Goal: Information Seeking & Learning: Learn about a topic

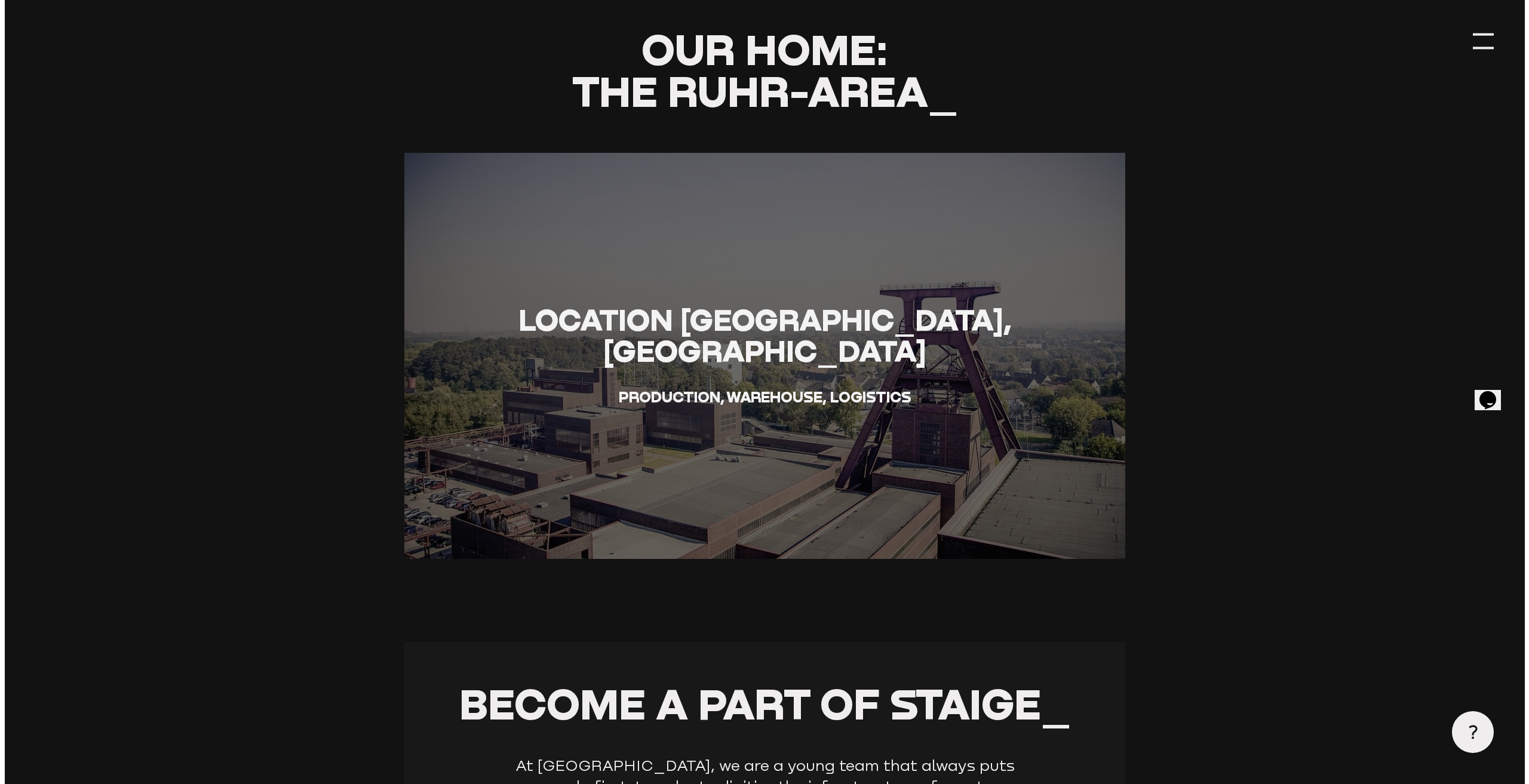
scroll to position [2221, 0]
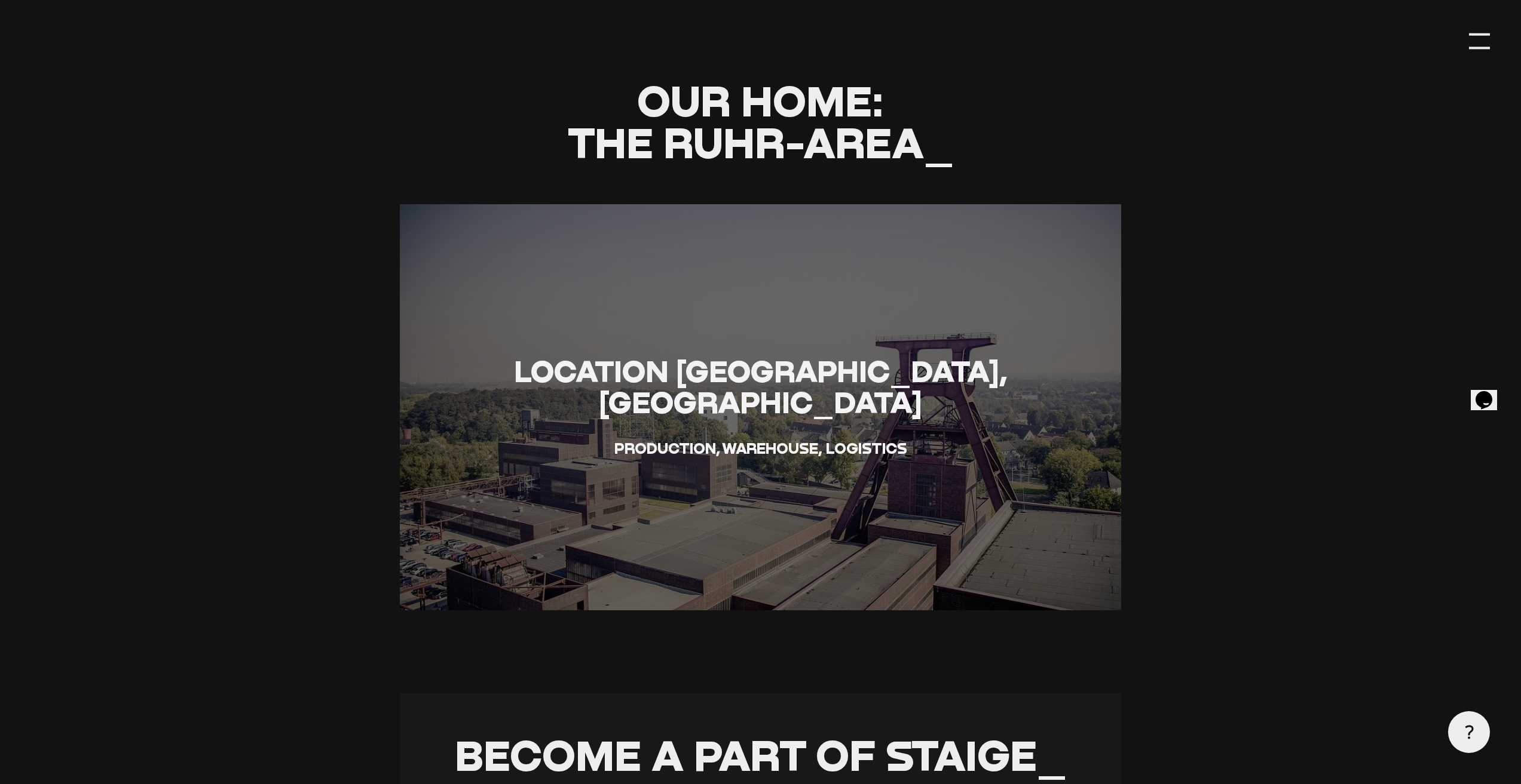
click at [1480, 43] on div at bounding box center [1480, 41] width 21 height 21
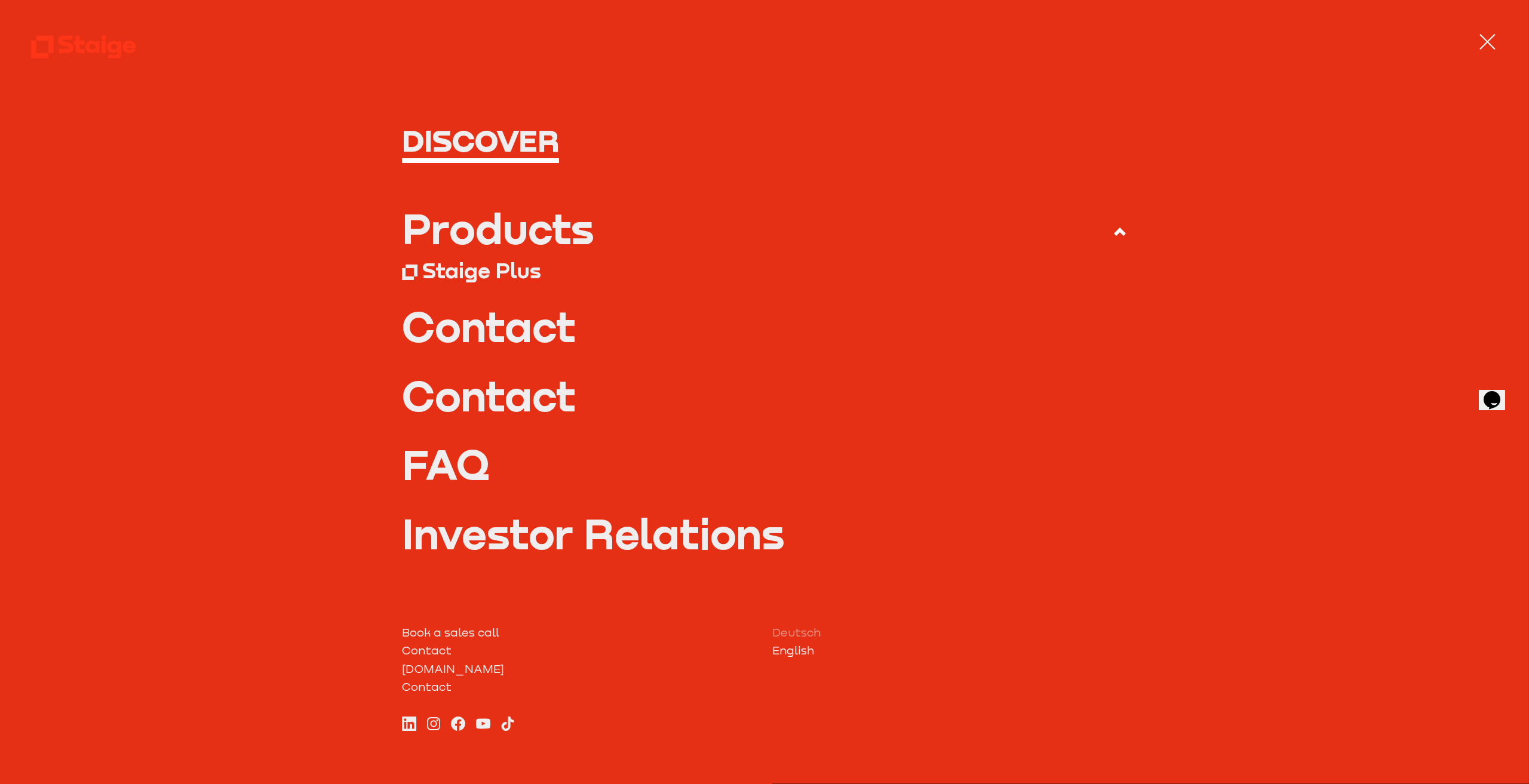
click at [525, 230] on div "Products" at bounding box center [498, 229] width 192 height 41
click at [0, 0] on input "Products" at bounding box center [0, 0] width 0 height 0
click at [515, 228] on div "Products" at bounding box center [498, 229] width 192 height 41
click at [0, 0] on input "Products" at bounding box center [0, 0] width 0 height 0
click at [467, 277] on div "Staige Plus" at bounding box center [481, 270] width 119 height 26
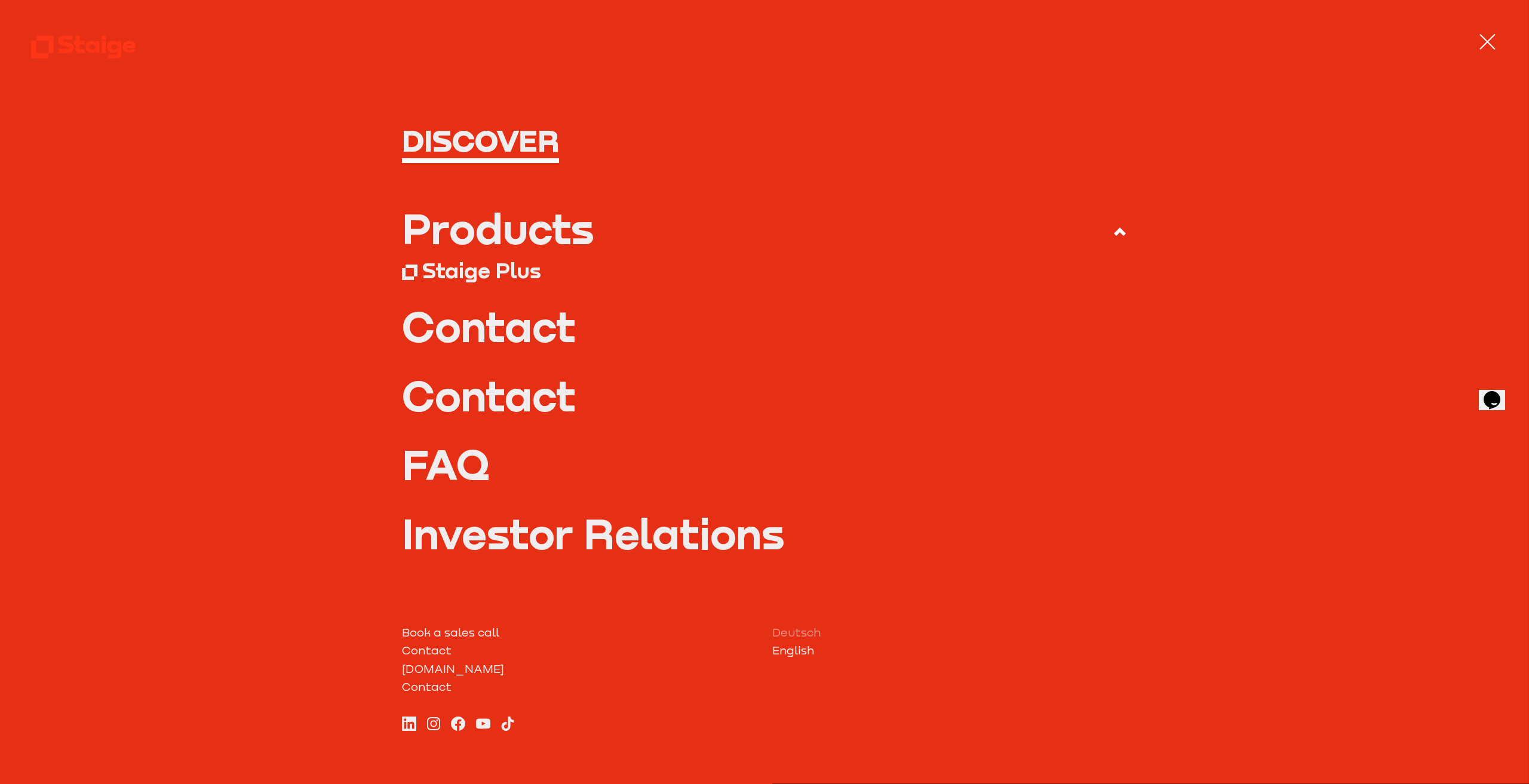
click at [511, 222] on div "Products" at bounding box center [498, 229] width 192 height 41
click at [0, 0] on input "Products" at bounding box center [0, 0] width 0 height 0
click at [511, 223] on div "Products" at bounding box center [498, 229] width 192 height 41
click at [0, 0] on input "Products" at bounding box center [0, 0] width 0 height 0
click at [511, 223] on div "Products" at bounding box center [498, 229] width 192 height 41
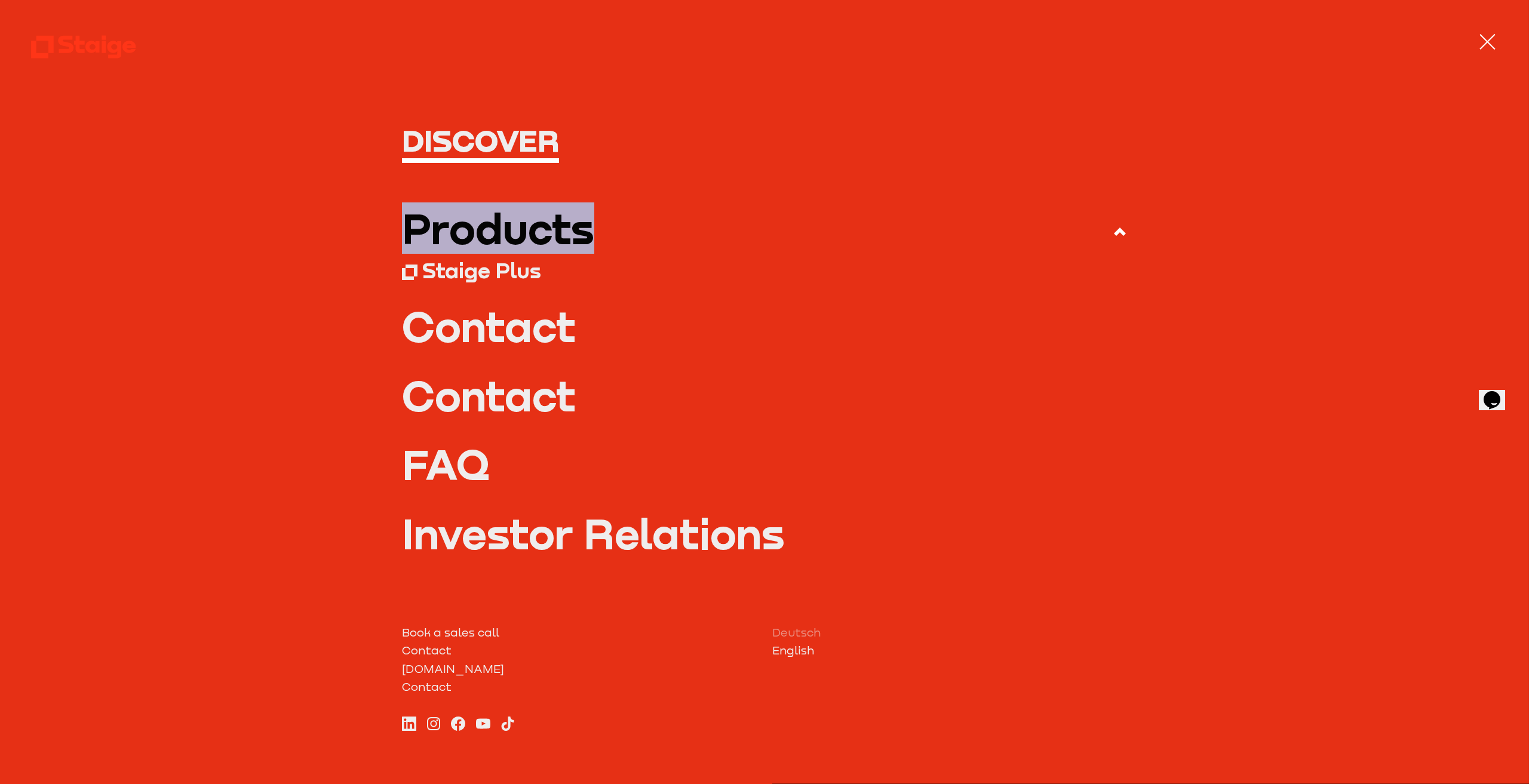
click at [0, 0] on input "Products" at bounding box center [0, 0] width 0 height 0
click at [539, 224] on div "Products" at bounding box center [498, 229] width 192 height 41
click at [0, 0] on input "Products" at bounding box center [0, 0] width 0 height 0
click at [646, 224] on label "Products" at bounding box center [765, 232] width 726 height 49
click at [0, 0] on input "Products" at bounding box center [0, 0] width 0 height 0
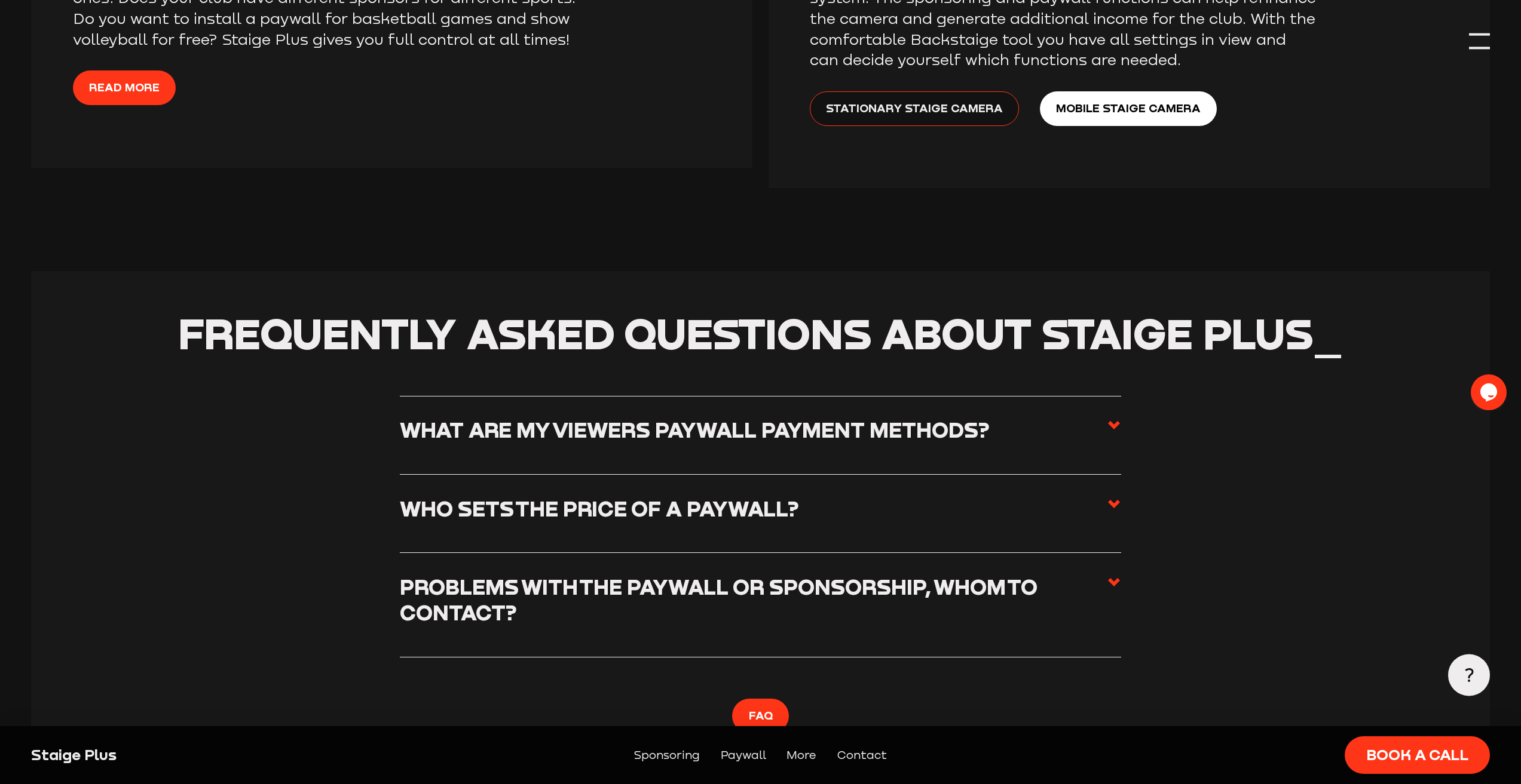
scroll to position [2508, 0]
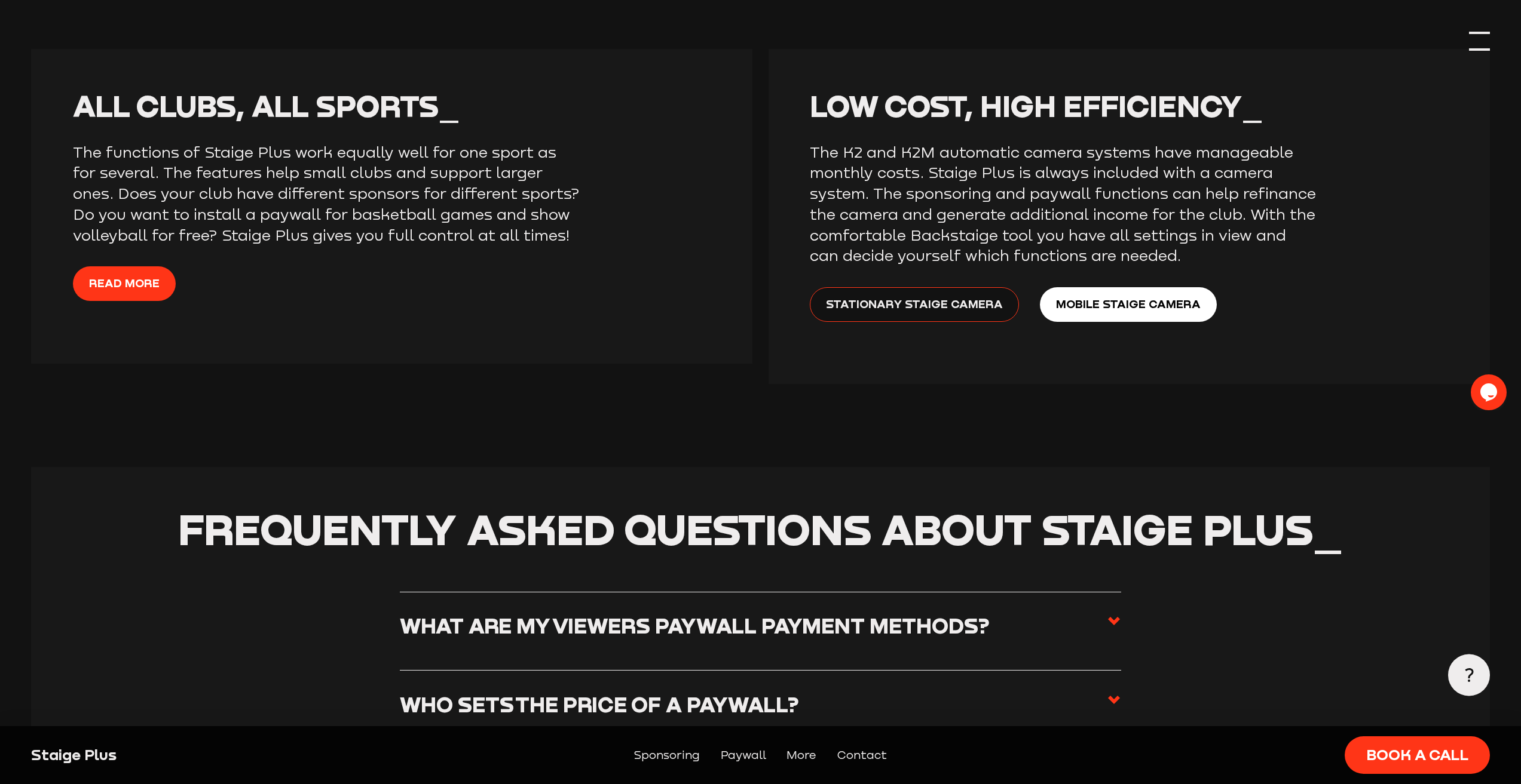
click at [1482, 45] on div at bounding box center [1480, 41] width 21 height 21
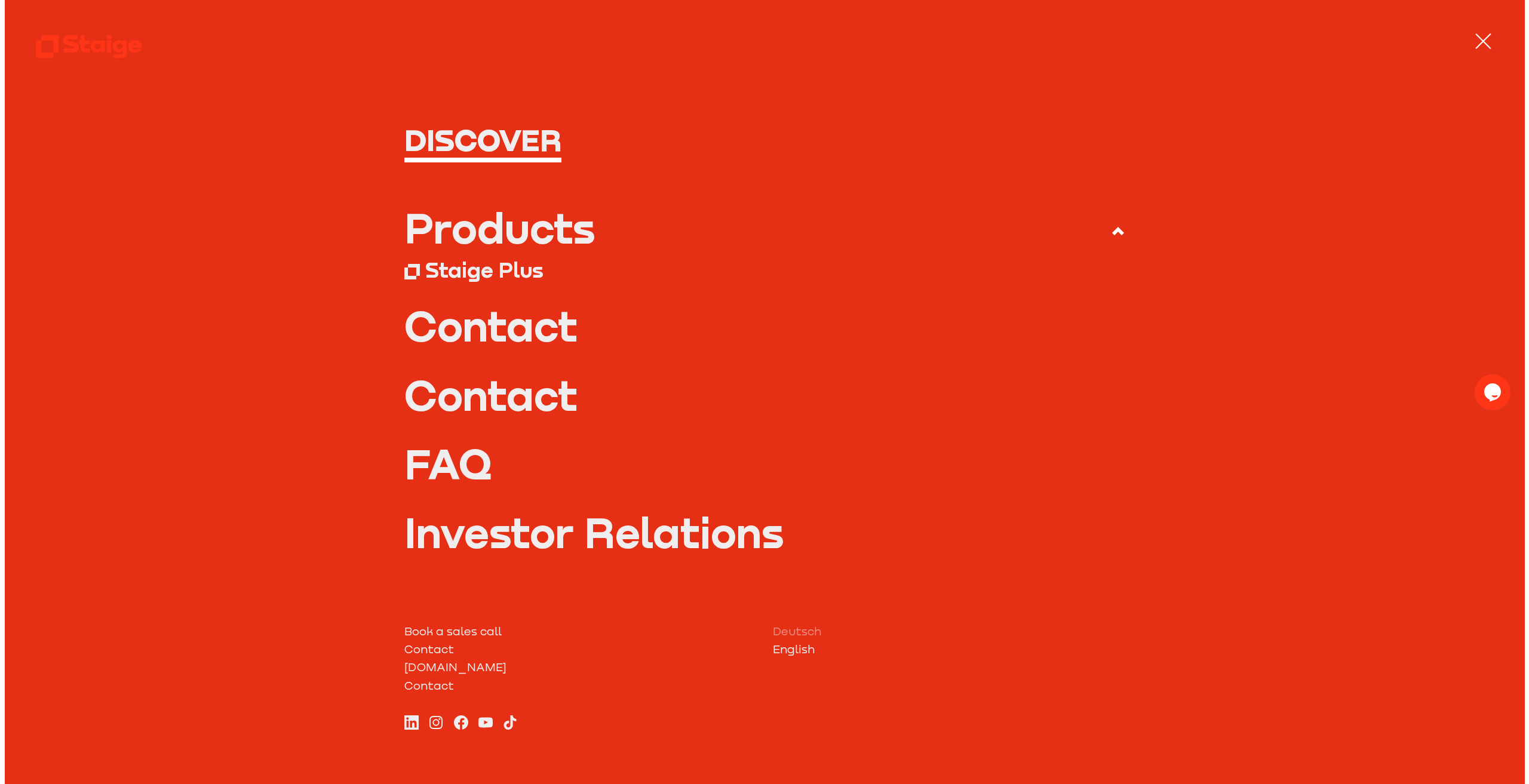
scroll to position [2512, 0]
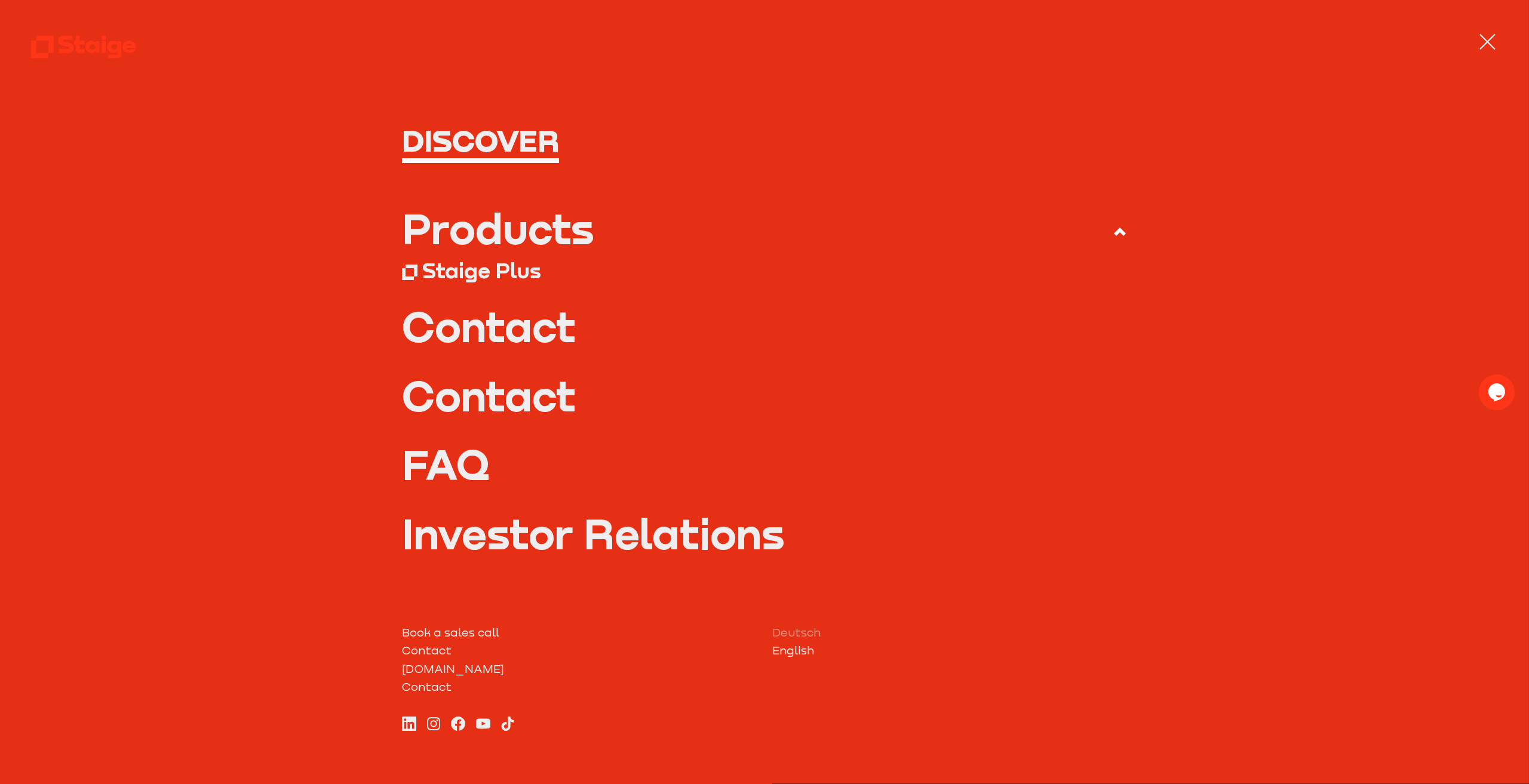
click at [529, 151] on h1 "Discover" at bounding box center [765, 140] width 726 height 31
click at [530, 233] on div "Products" at bounding box center [498, 229] width 192 height 41
click at [0, 0] on input "Products" at bounding box center [0, 0] width 0 height 0
click at [508, 225] on div "Products" at bounding box center [498, 229] width 192 height 41
click at [0, 0] on input "Products" at bounding box center [0, 0] width 0 height 0
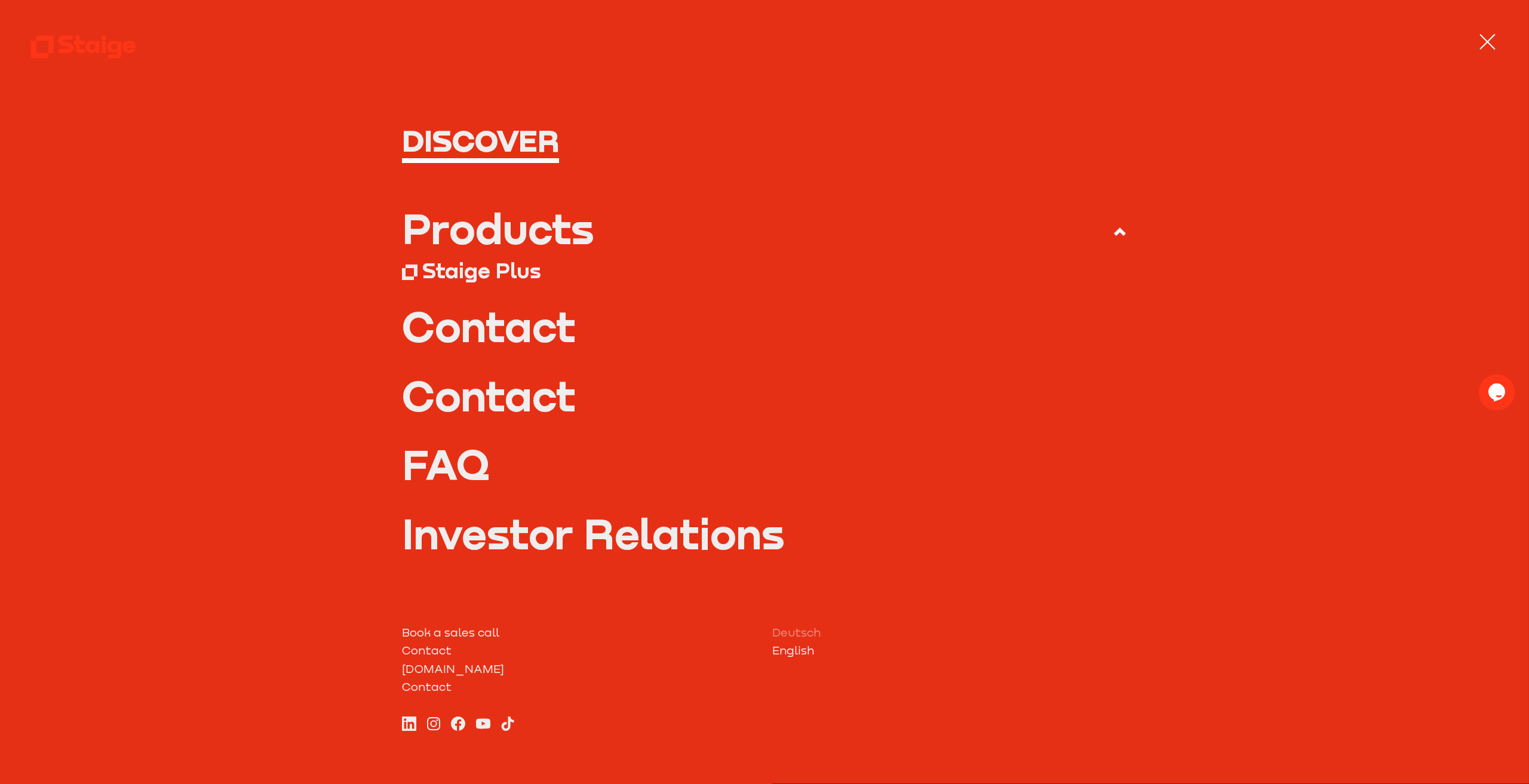
click at [1114, 231] on use at bounding box center [1120, 231] width 12 height 8
click at [0, 0] on input "Products" at bounding box center [0, 0] width 0 height 0
click at [1488, 41] on div at bounding box center [1487, 41] width 15 height 15
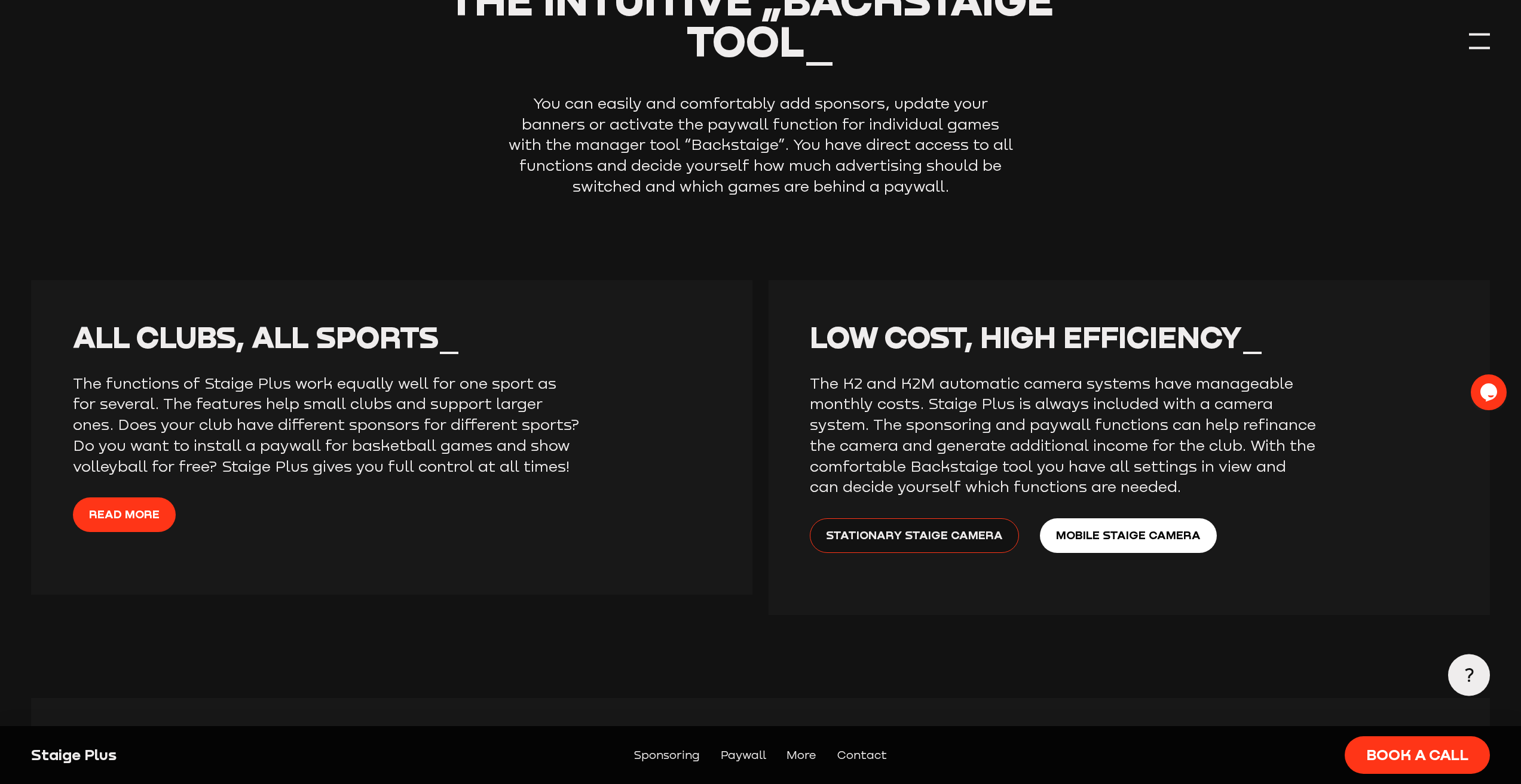
scroll to position [2270, 0]
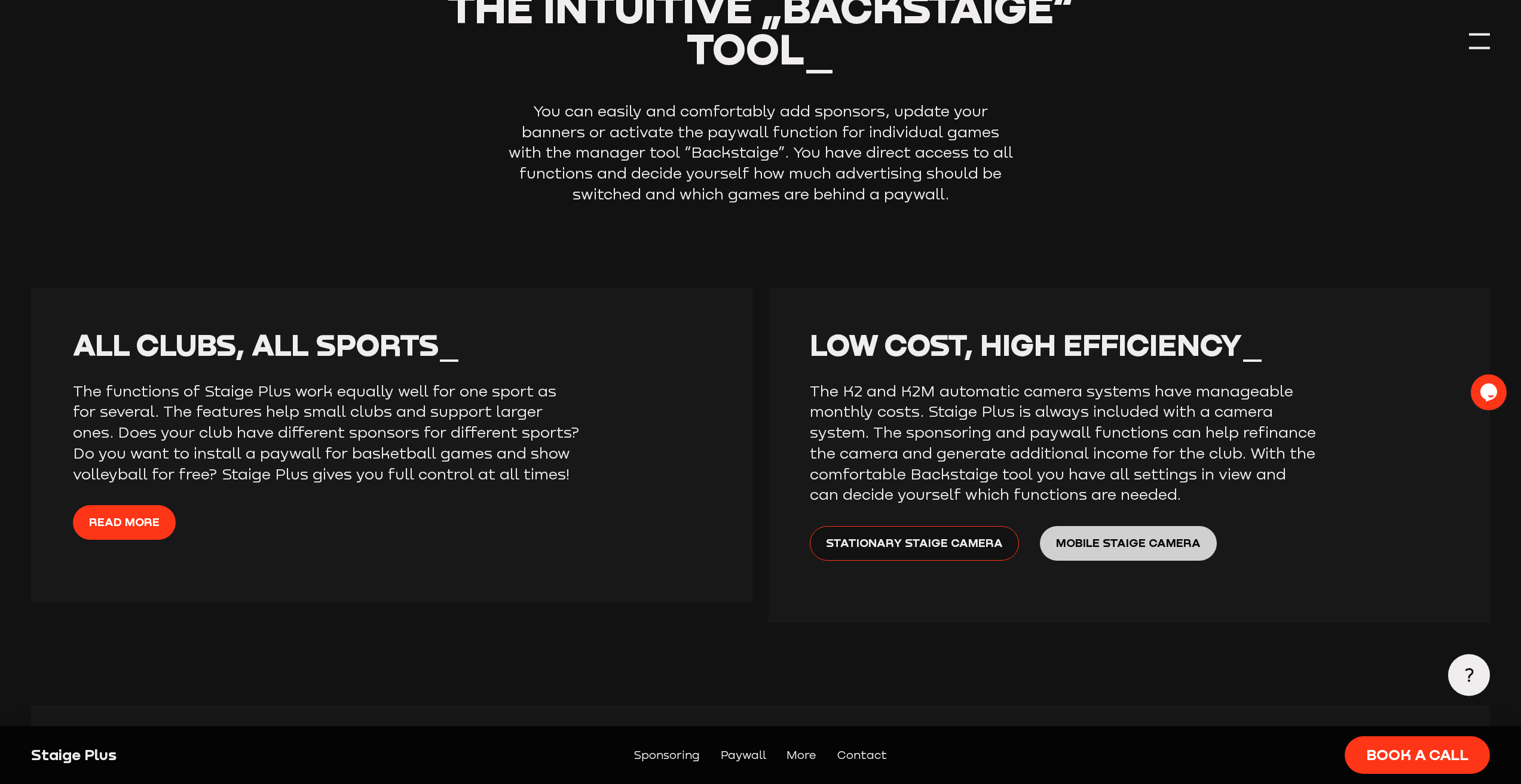
click at [1112, 549] on span "Mobile Staige Camera" at bounding box center [1128, 542] width 144 height 18
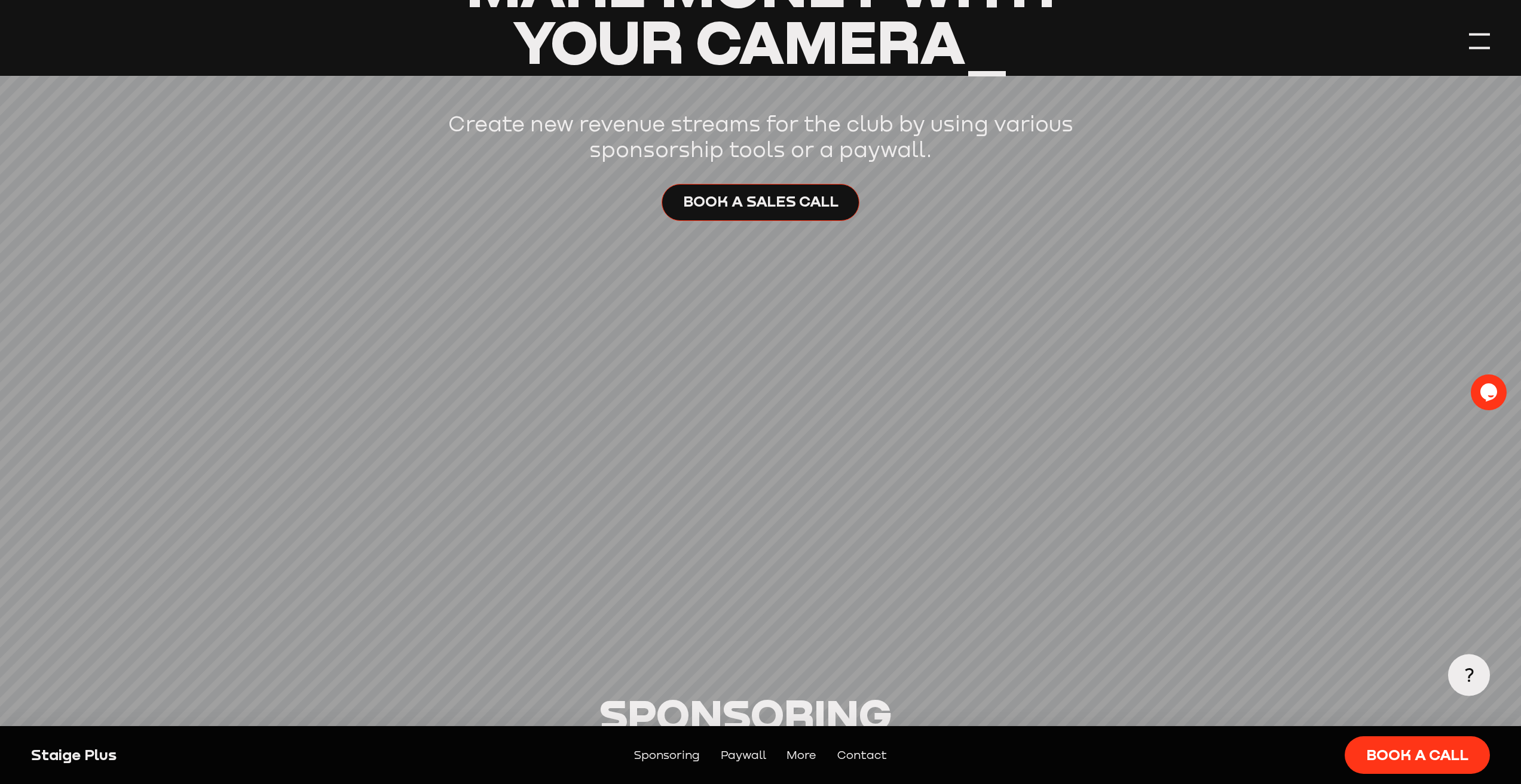
scroll to position [0, 0]
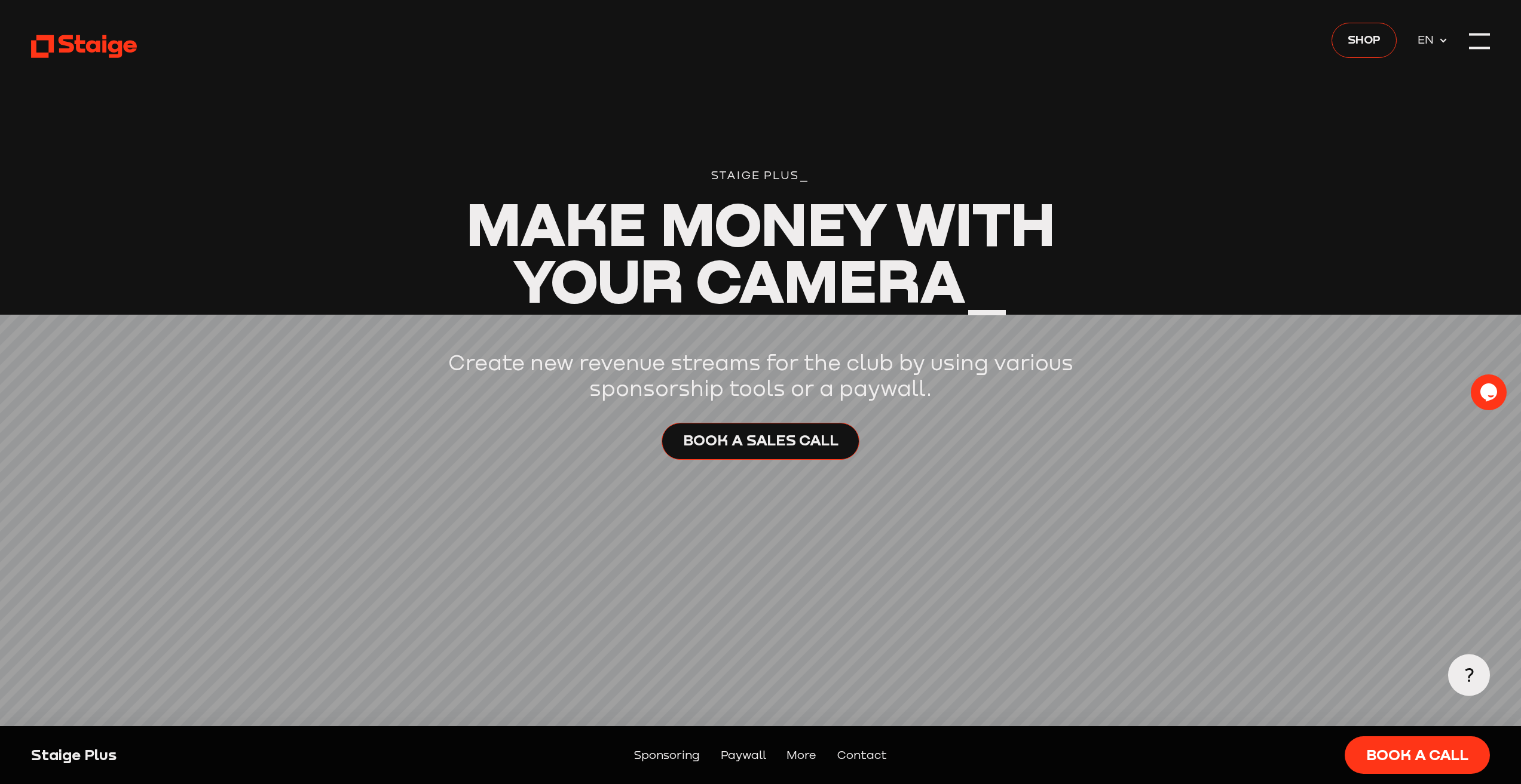
click at [110, 44] on use at bounding box center [84, 46] width 106 height 22
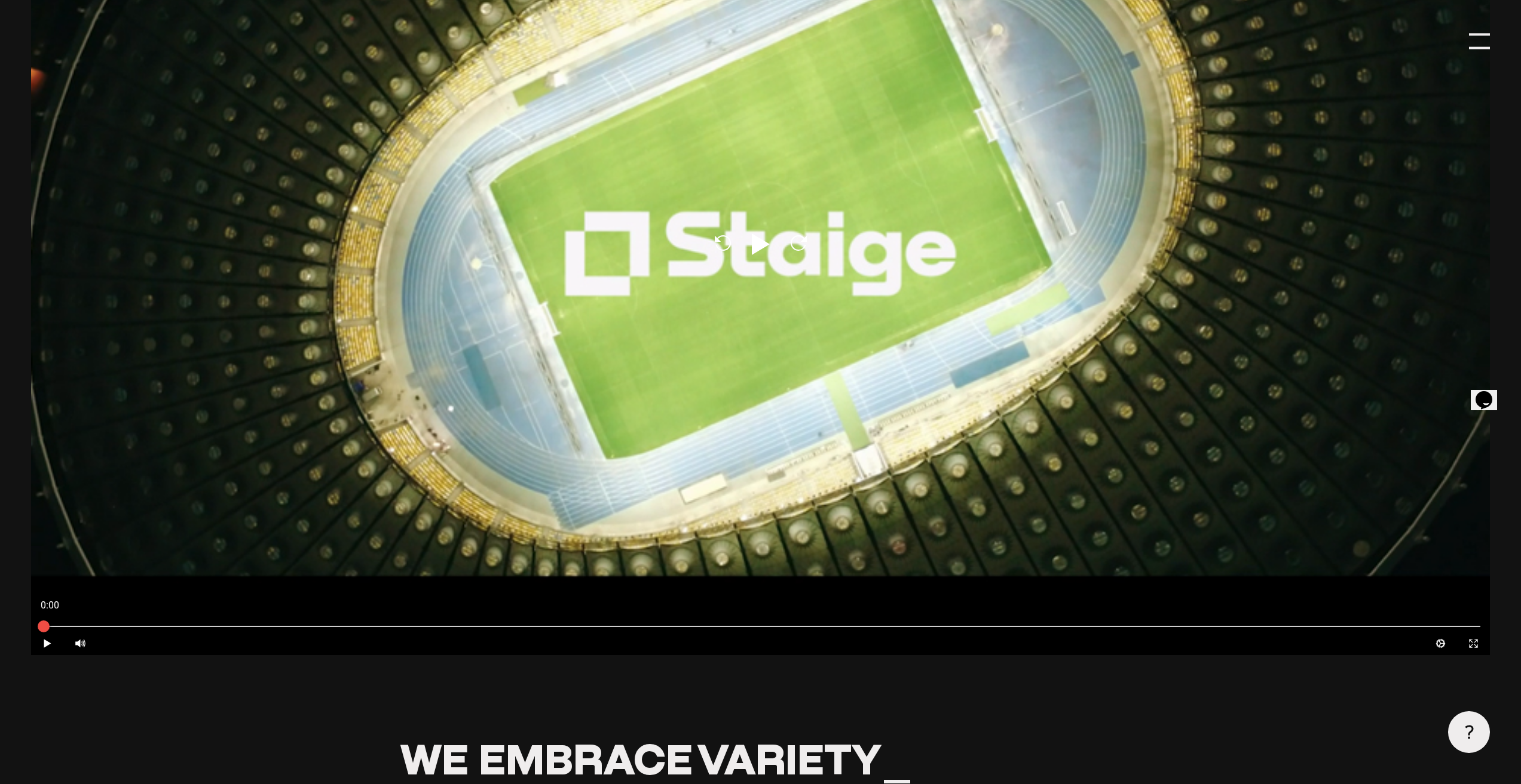
scroll to position [836, 0]
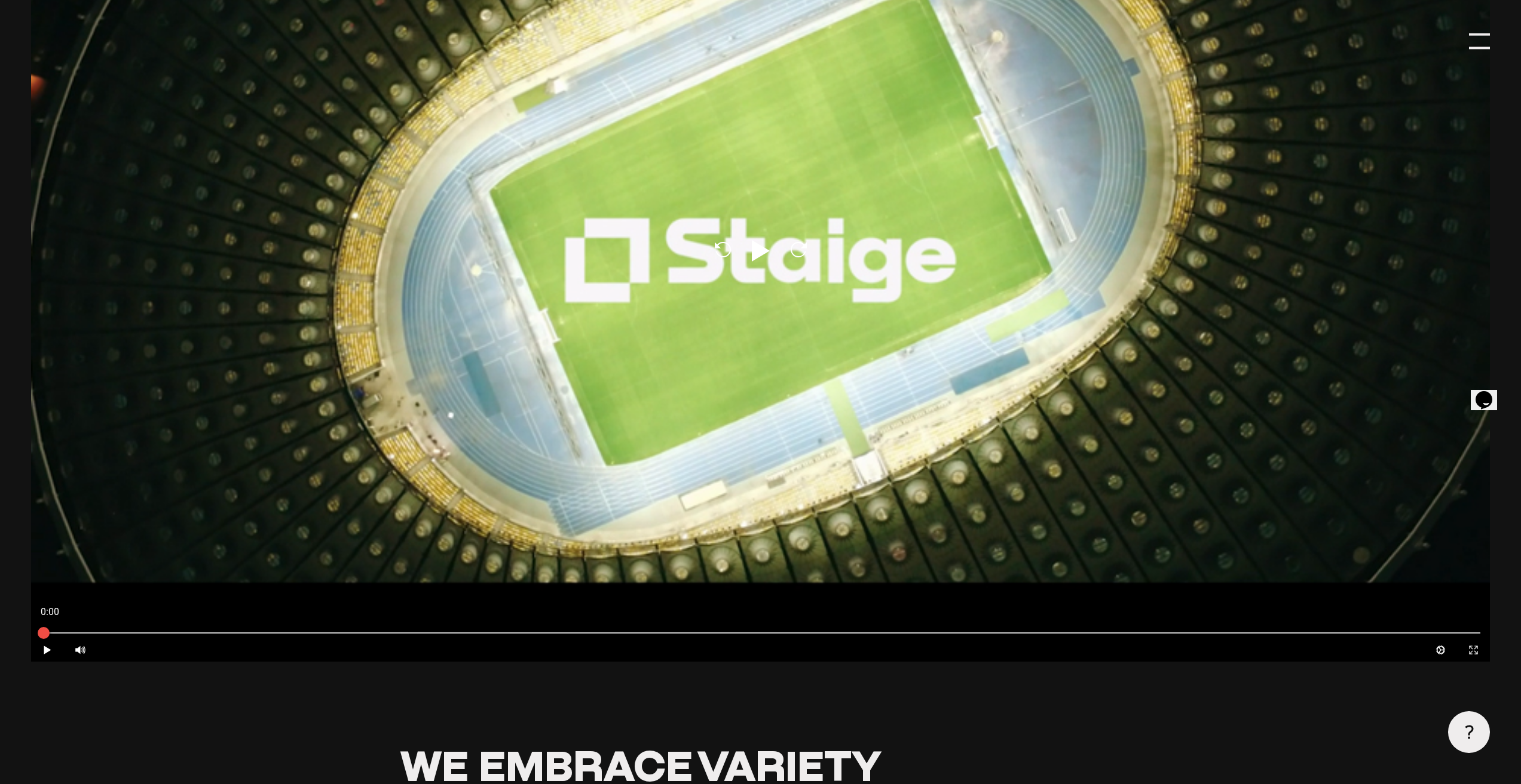
click at [759, 252] on icon at bounding box center [760, 250] width 18 height 22
type input "0.8"
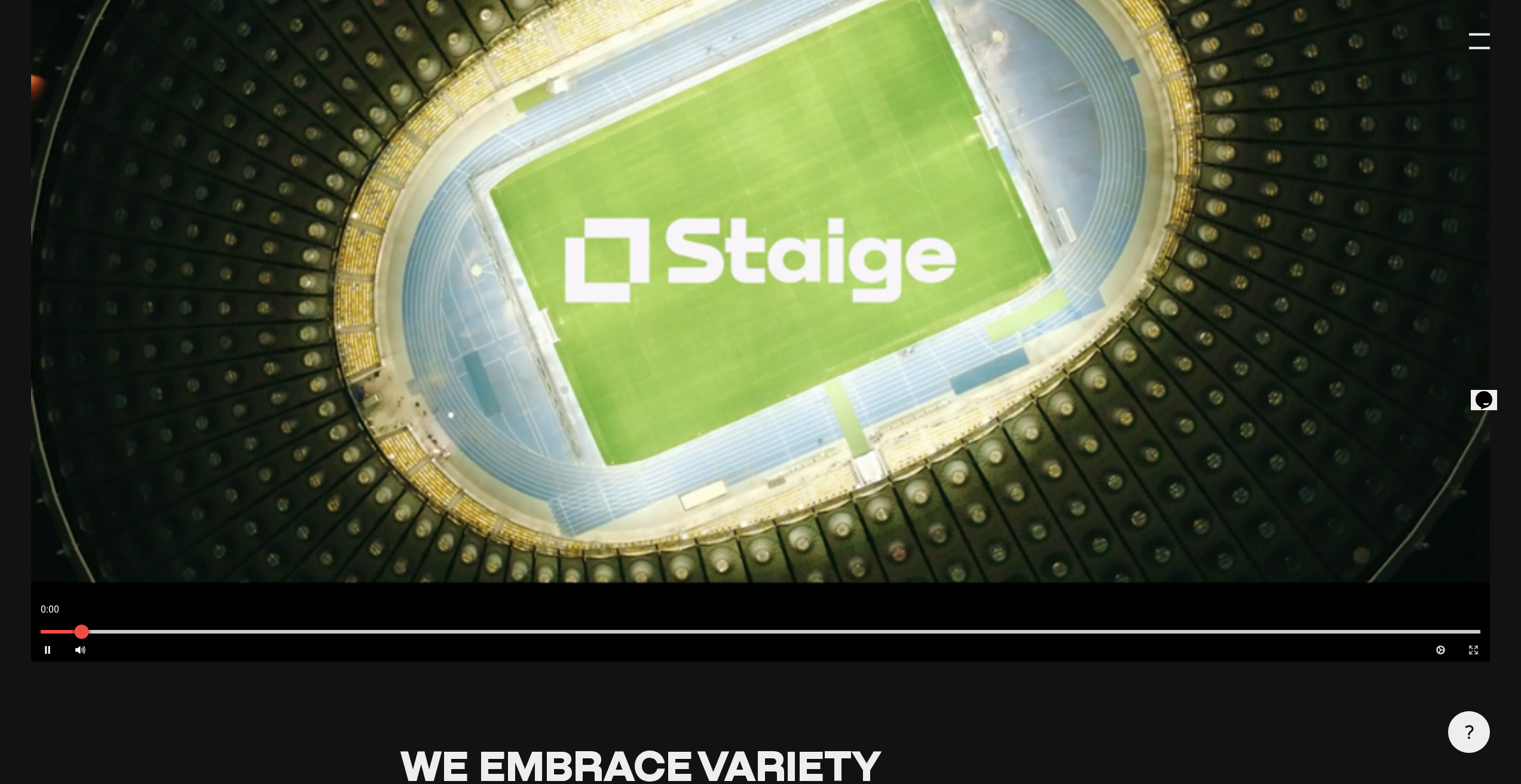
click at [199, 633] on div at bounding box center [760, 632] width 1440 height 3
click at [346, 634] on div at bounding box center [760, 632] width 1440 height 3
click at [685, 636] on div at bounding box center [760, 632] width 1459 height 13
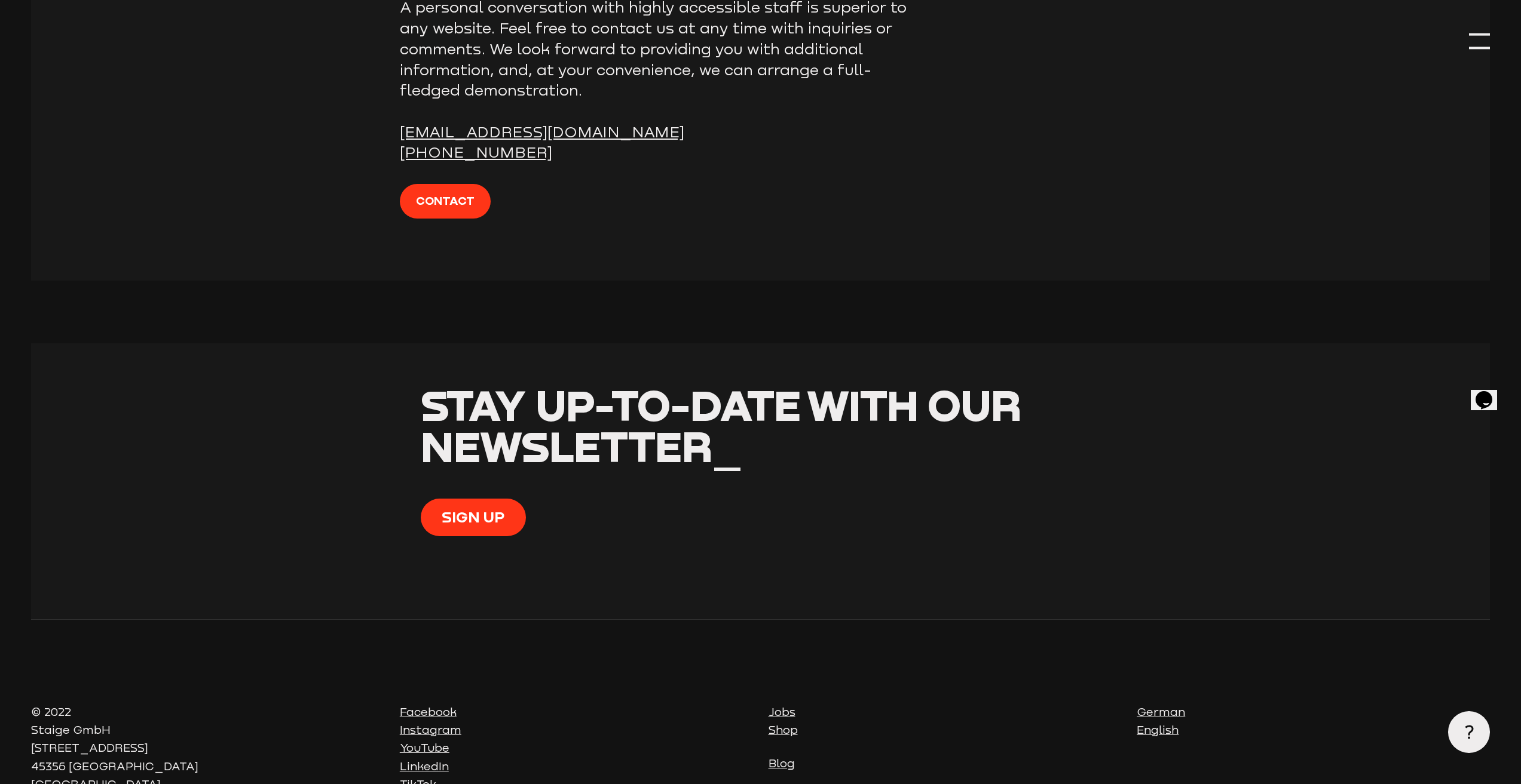
scroll to position [5236, 0]
